Goal: Register for event/course

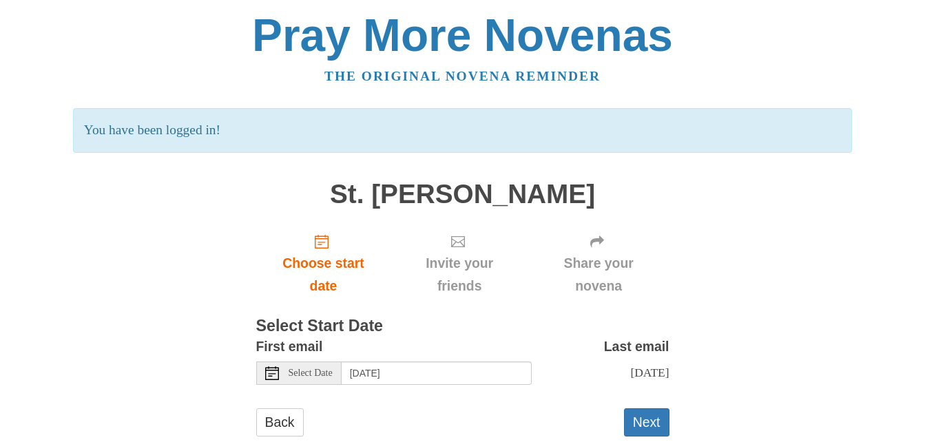
scroll to position [34, 0]
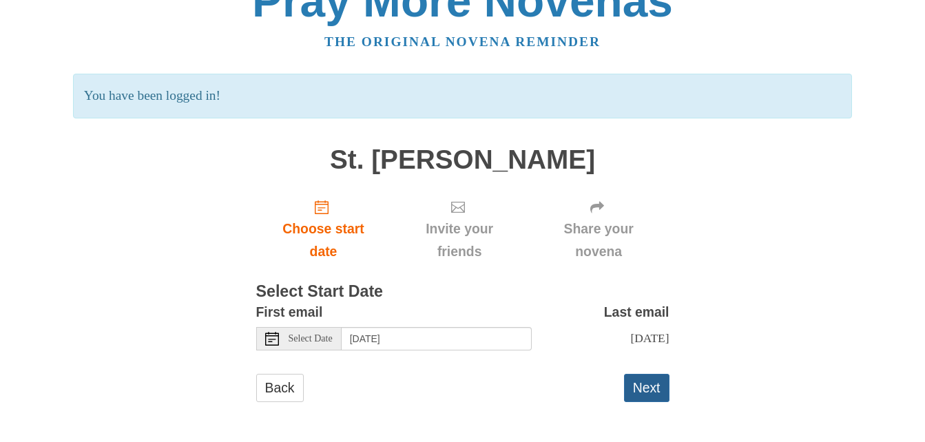
click at [639, 391] on button "Next" at bounding box center [646, 388] width 45 height 28
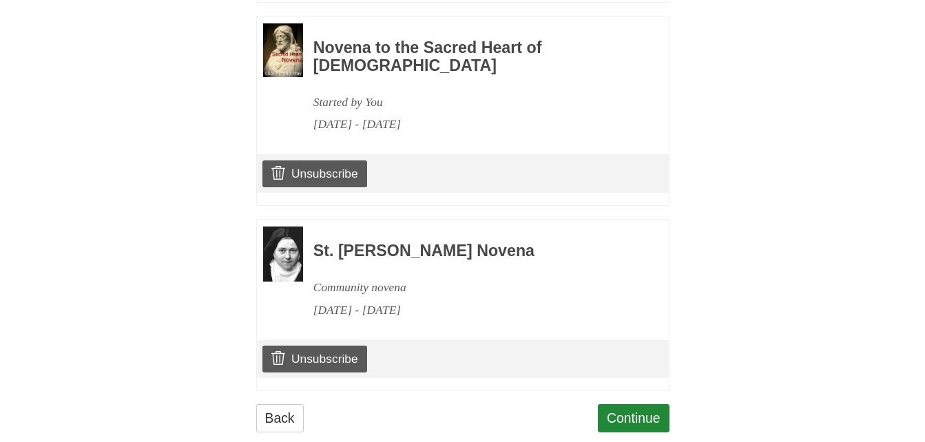
scroll to position [2347, 0]
click at [614, 404] on link "Continue" at bounding box center [634, 418] width 72 height 28
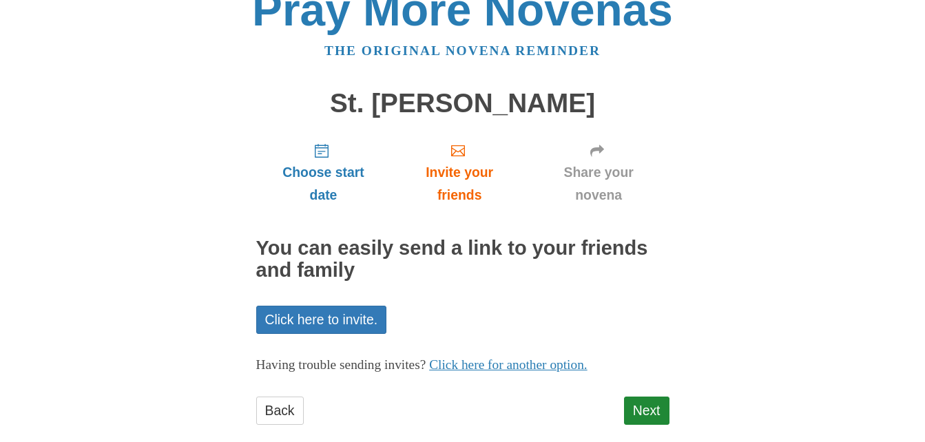
scroll to position [48, 0]
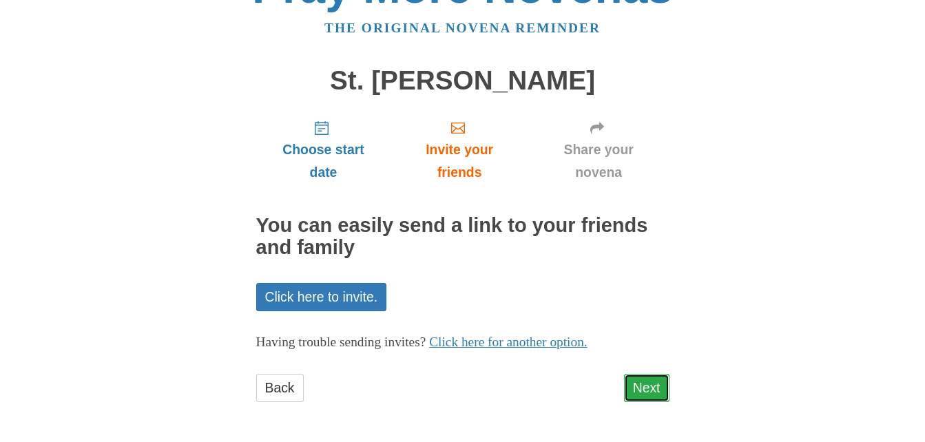
click at [649, 386] on link "Next" at bounding box center [646, 388] width 45 height 28
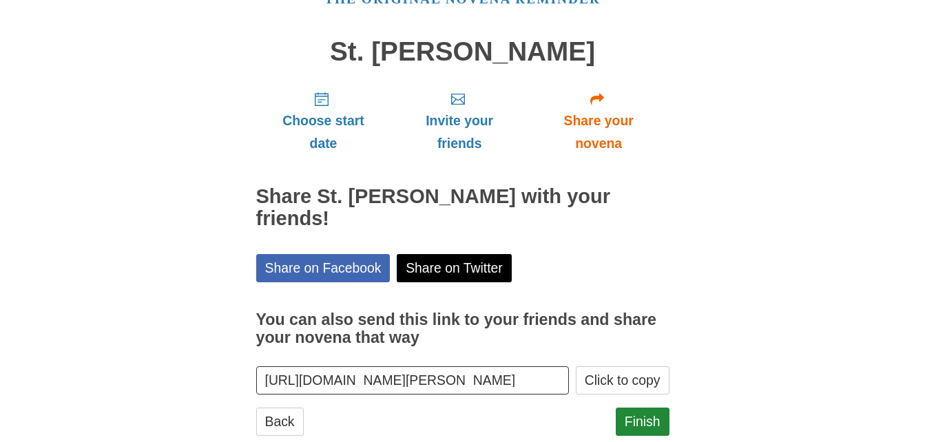
scroll to position [89, 0]
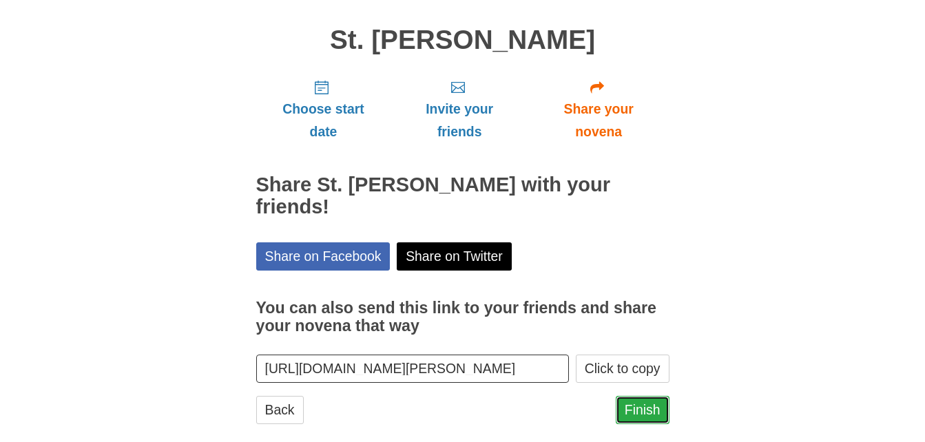
click at [632, 396] on link "Finish" at bounding box center [643, 410] width 54 height 28
